Goal: Transaction & Acquisition: Subscribe to service/newsletter

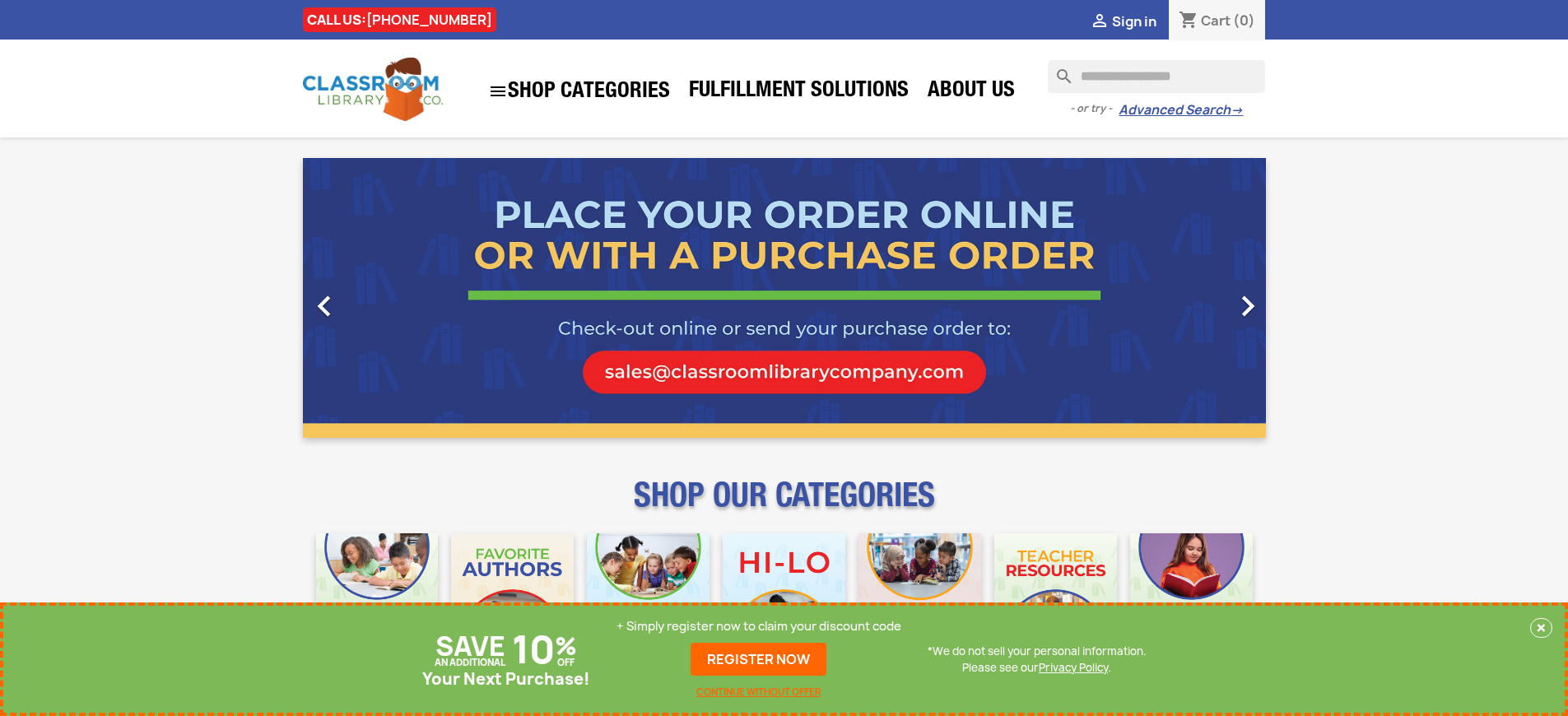
click at [758, 626] on p "+ Simply register now to claim your discount code" at bounding box center [758, 626] width 285 height 17
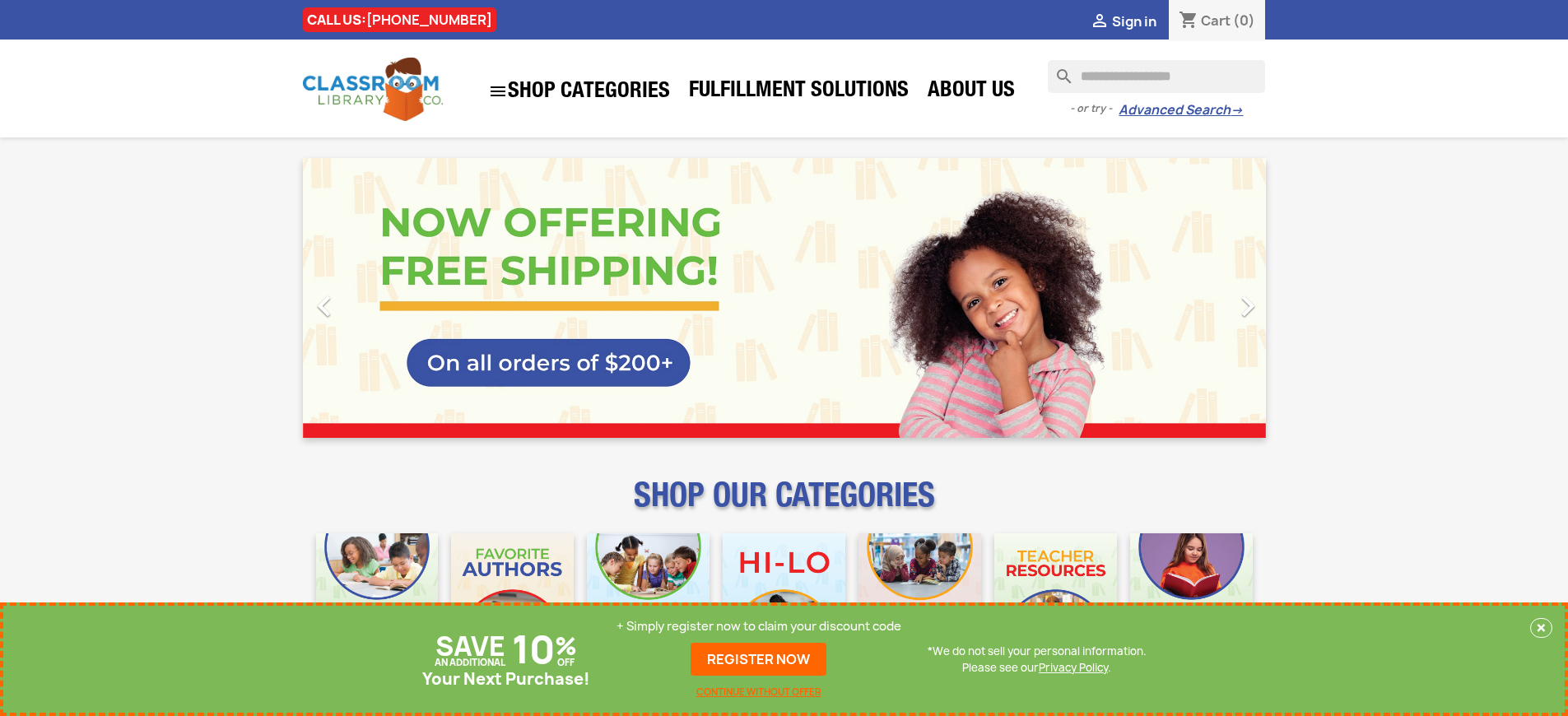
click at [758, 626] on p "+ Simply register now to claim your discount code" at bounding box center [758, 626] width 285 height 17
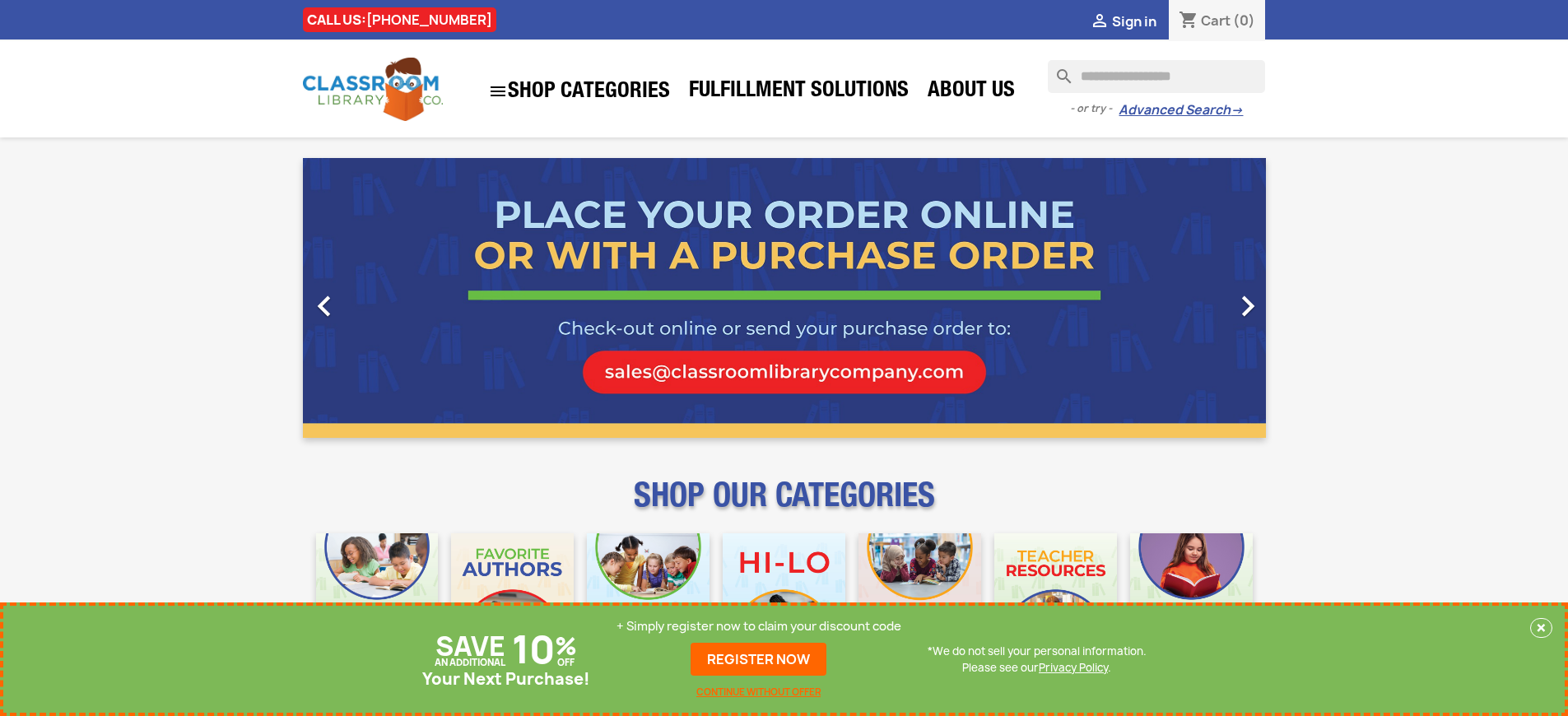
click at [758, 626] on p "+ Simply register now to claim your discount code" at bounding box center [758, 626] width 285 height 17
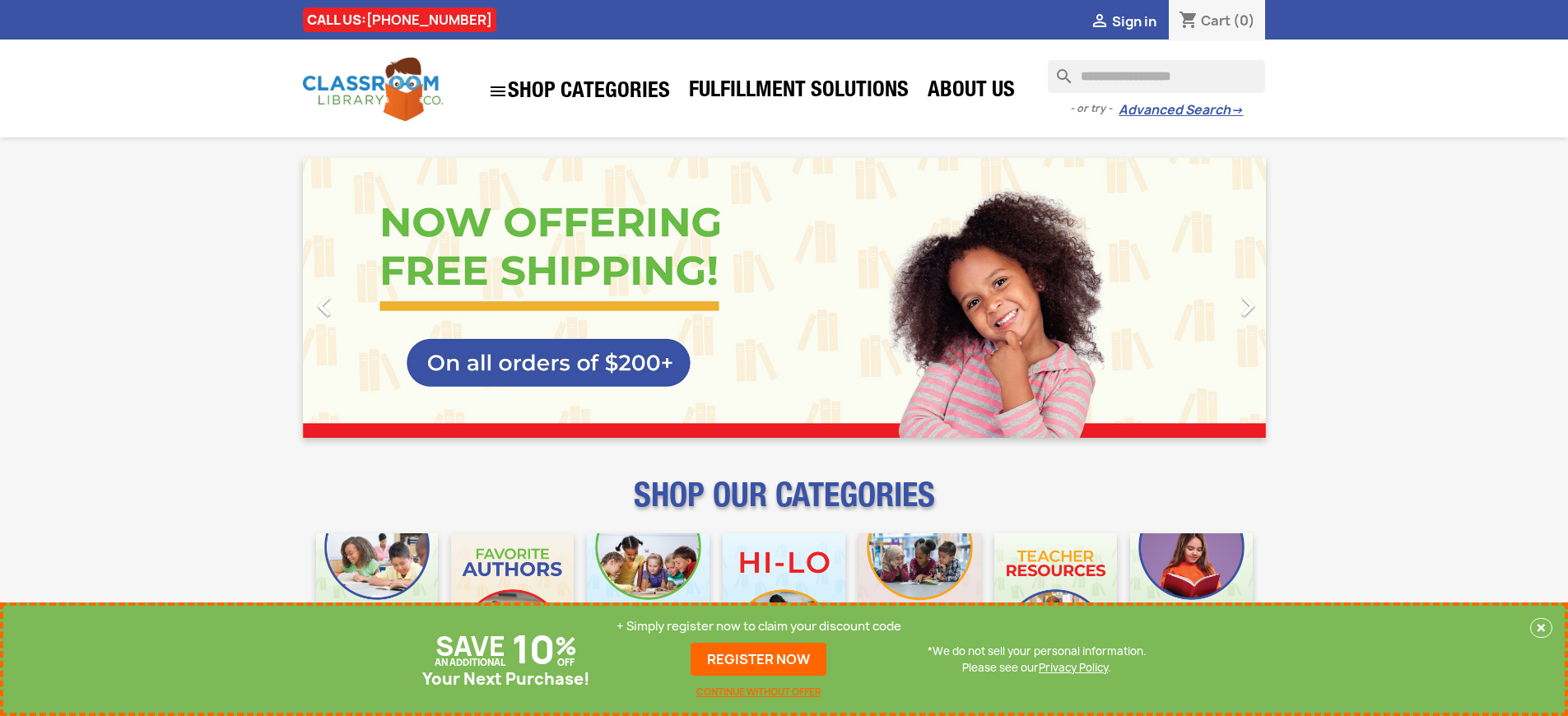
click at [758, 626] on p "+ Simply register now to claim your discount code" at bounding box center [758, 626] width 285 height 17
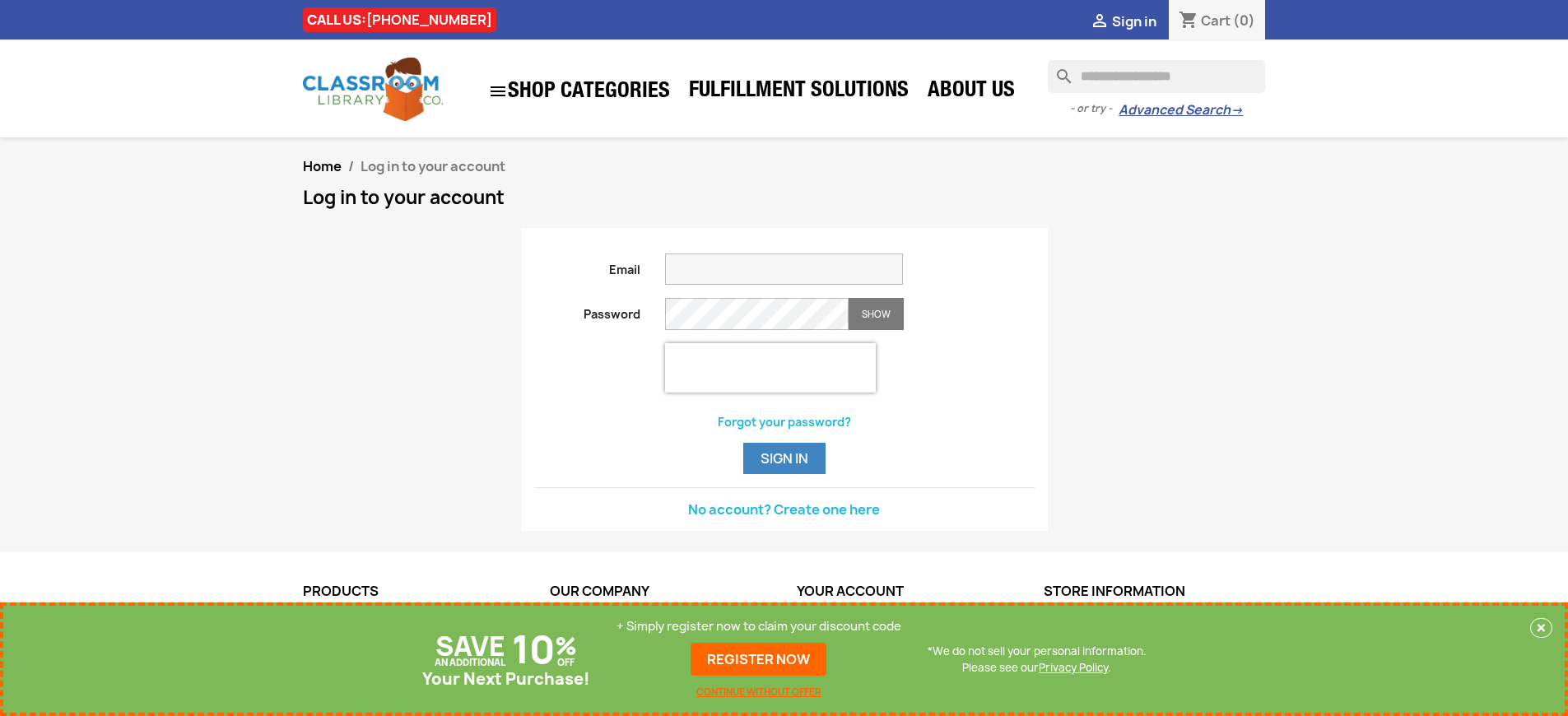
click at [758, 626] on p "+ Simply register now to claim your discount code" at bounding box center [758, 626] width 285 height 17
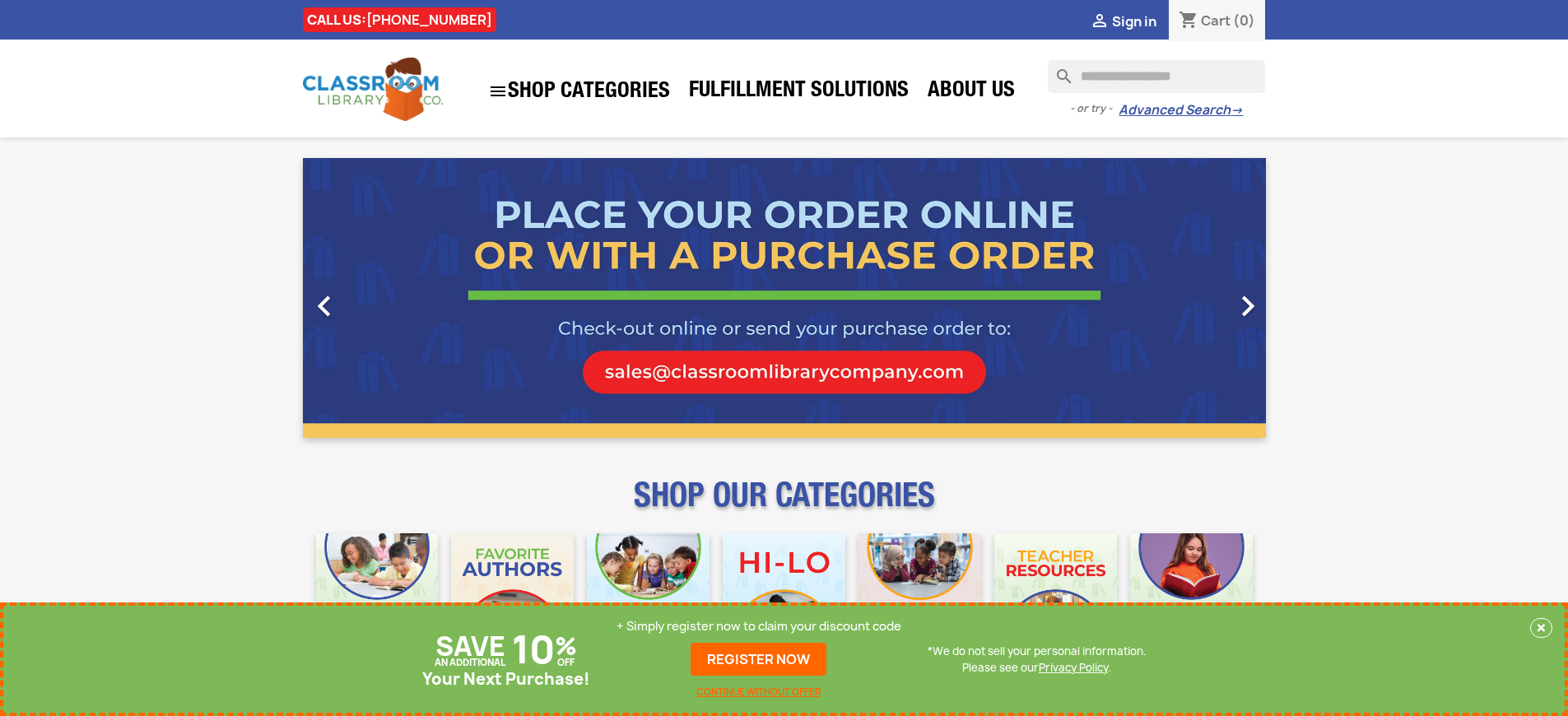
click at [758, 626] on p "+ Simply register now to claim your discount code" at bounding box center [758, 626] width 285 height 17
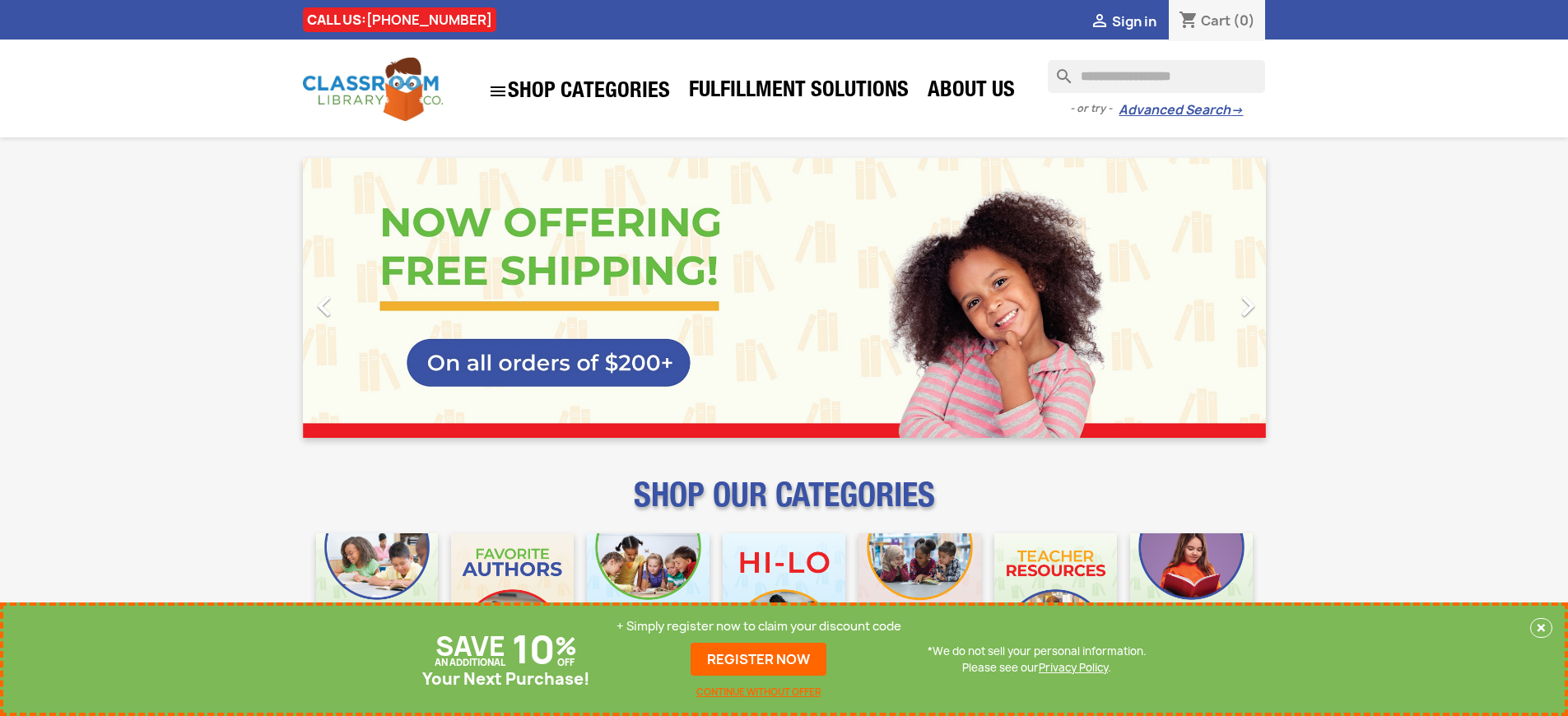
click at [758, 626] on p "+ Simply register now to claim your discount code" at bounding box center [758, 626] width 285 height 17
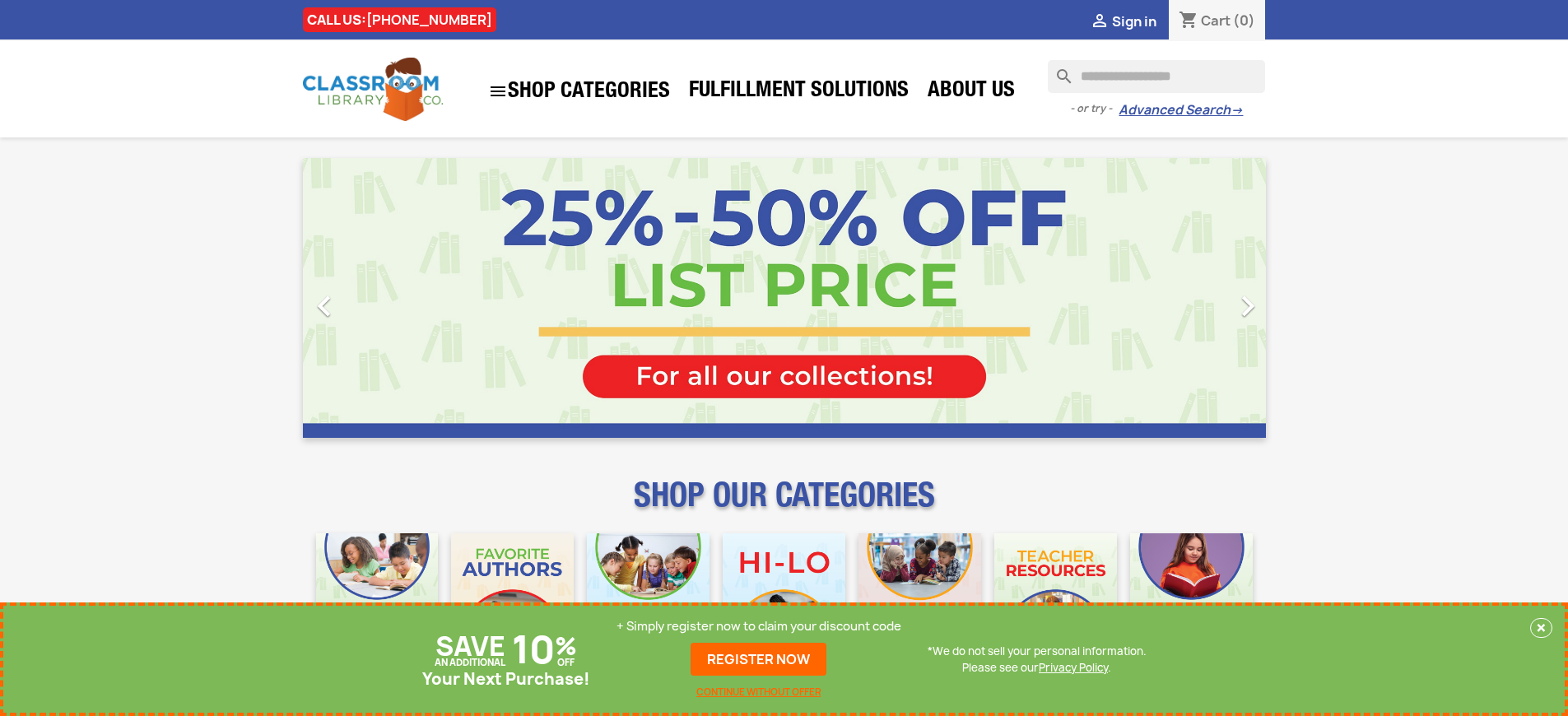
click at [758, 626] on p "+ Simply register now to claim your discount code" at bounding box center [758, 626] width 285 height 17
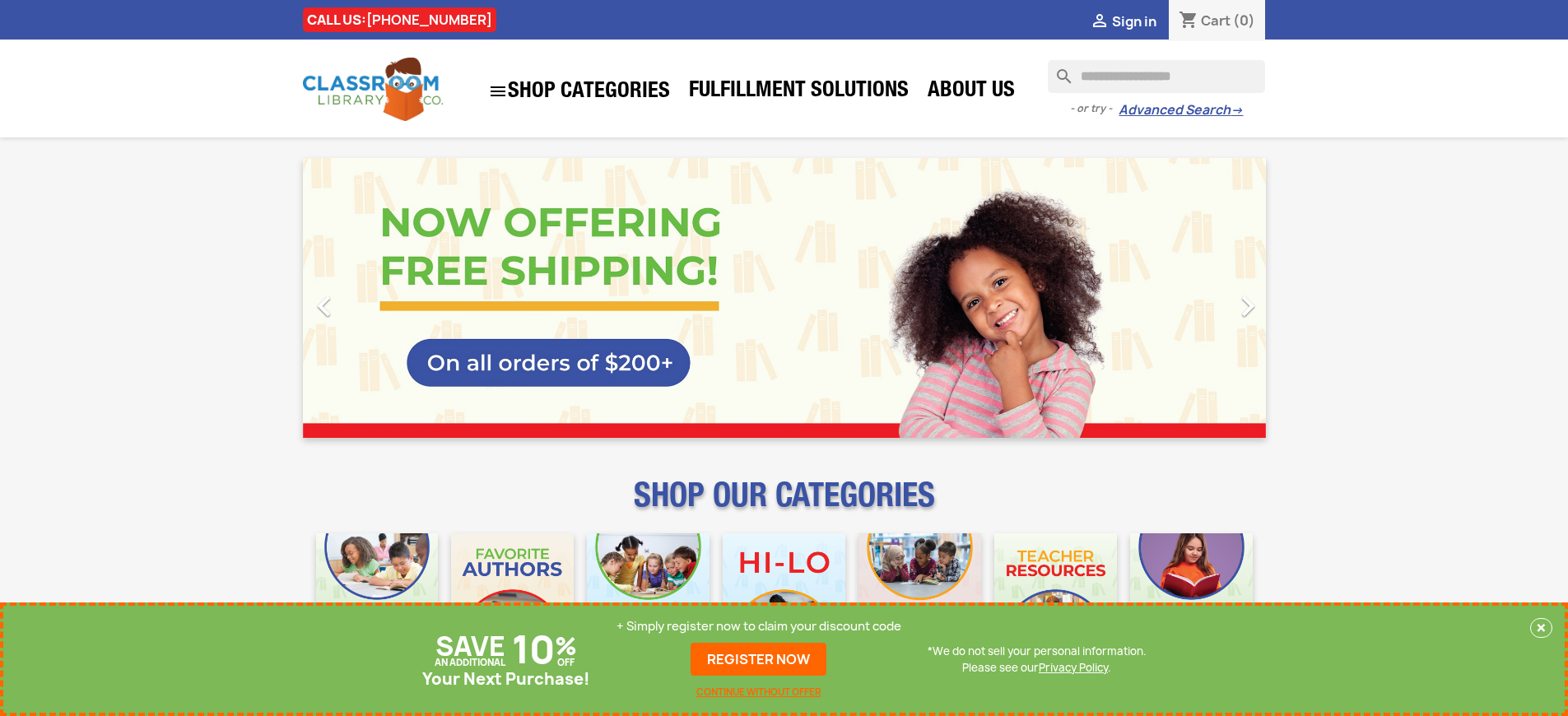
click at [758, 626] on p "+ Simply register now to claim your discount code" at bounding box center [758, 626] width 285 height 17
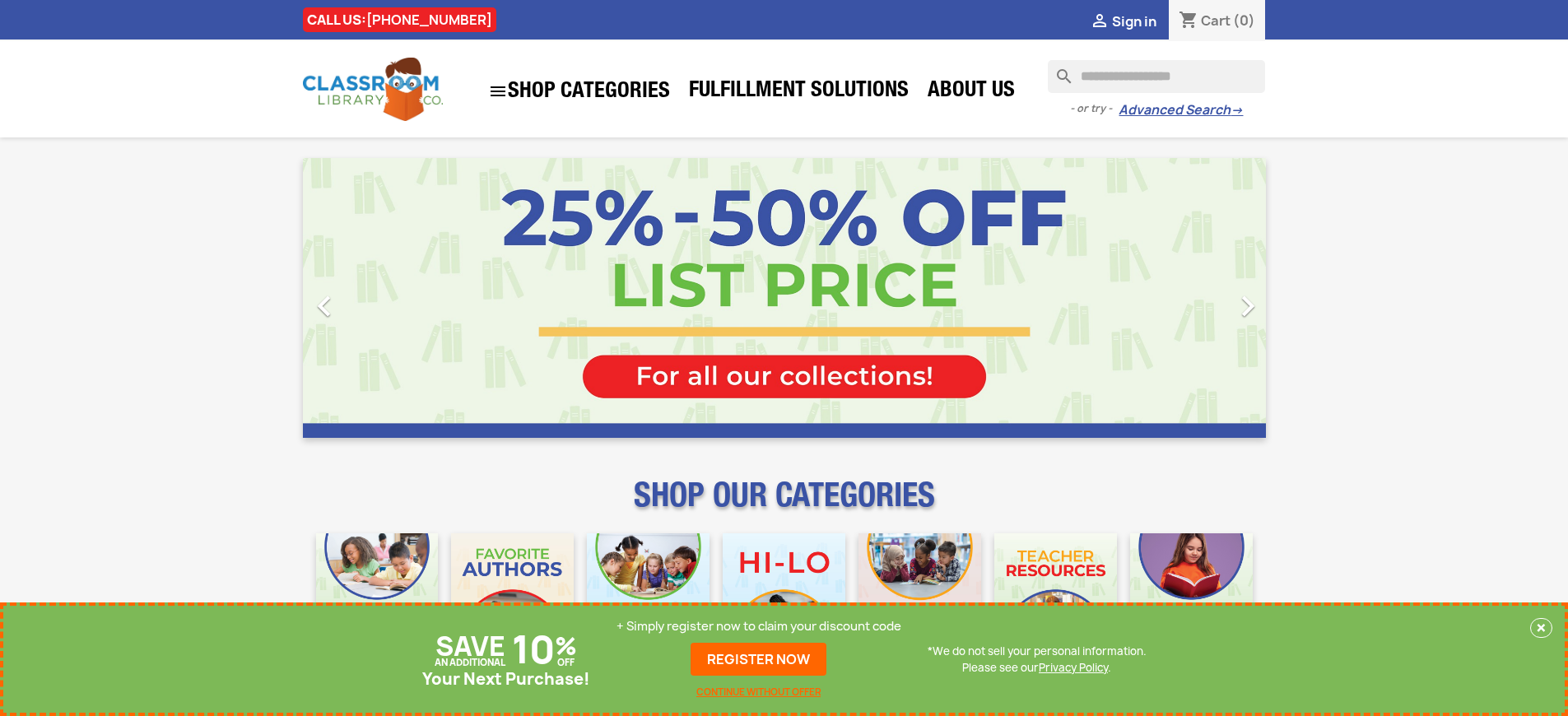
click at [758, 626] on p "+ Simply register now to claim your discount code" at bounding box center [758, 626] width 285 height 17
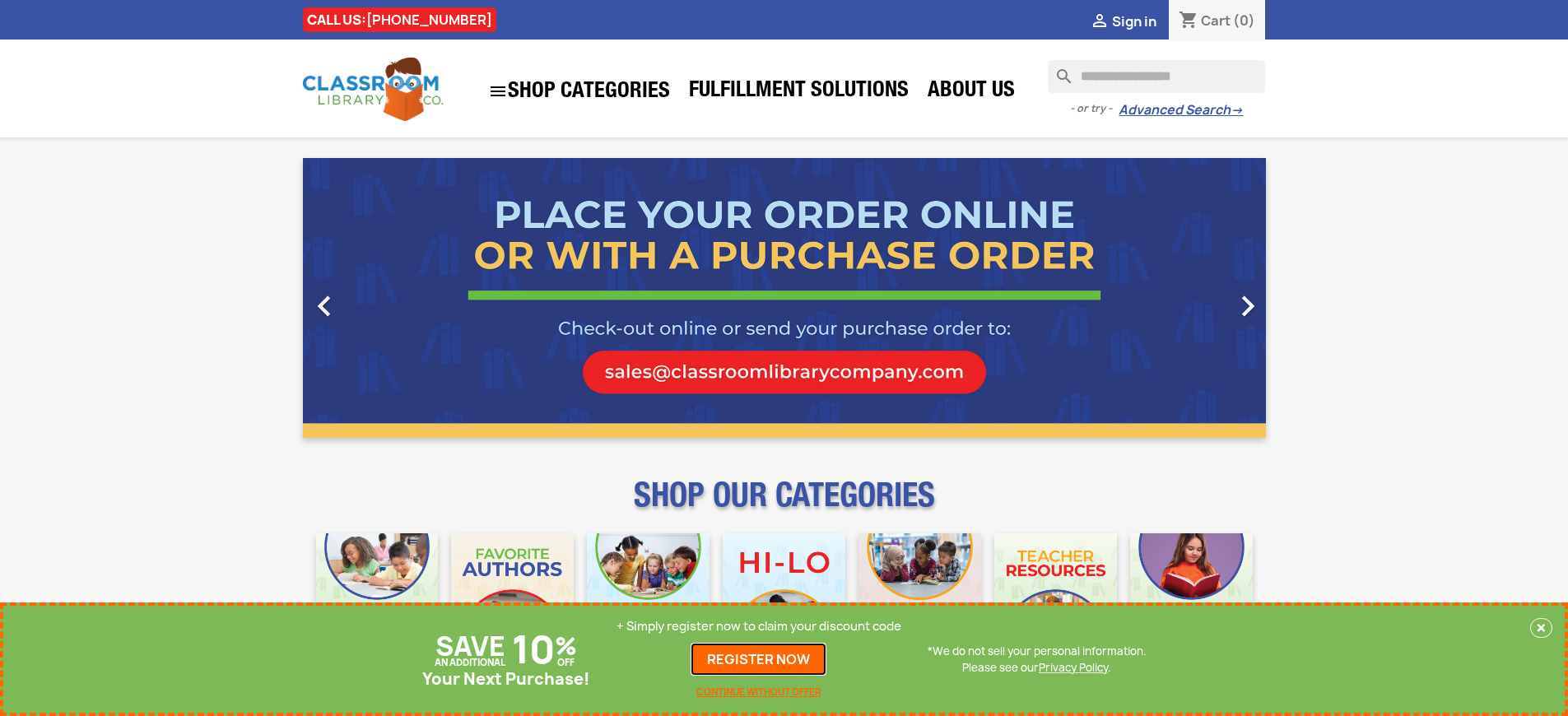
click at [758, 659] on link "REGISTER NOW" at bounding box center [758, 659] width 136 height 33
